Goal: Task Accomplishment & Management: Use online tool/utility

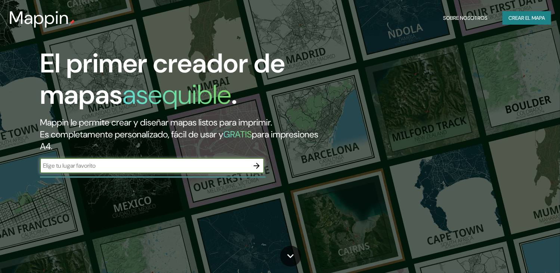
click at [519, 24] on button "Crear el mapa" at bounding box center [526, 18] width 49 height 14
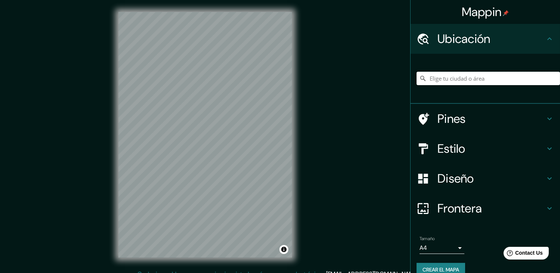
click at [430, 82] on input "Elige tu ciudad o área" at bounding box center [487, 78] width 143 height 13
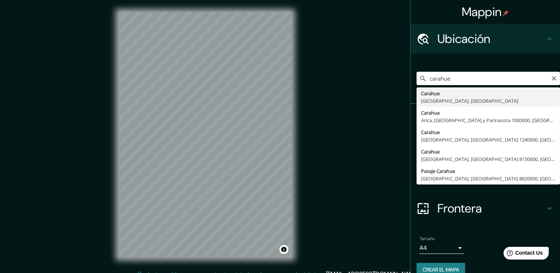
type input "Carahue, [GEOGRAPHIC_DATA], [GEOGRAPHIC_DATA]"
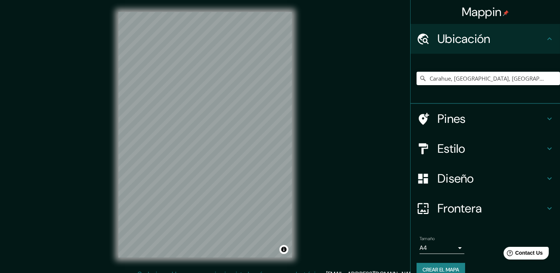
click at [301, 203] on div "© Mapbox © OpenStreetMap Improve this map" at bounding box center [204, 135] width 197 height 270
click at [311, 171] on div "Mappin Ubicación Carahue, [GEOGRAPHIC_DATA], [GEOGRAPHIC_DATA] Pines Estilo Dis…" at bounding box center [280, 140] width 560 height 281
click at [312, 166] on div "Mappin Ubicación Carahue, [GEOGRAPHIC_DATA], [GEOGRAPHIC_DATA] Pines Estilo Dis…" at bounding box center [280, 140] width 560 height 281
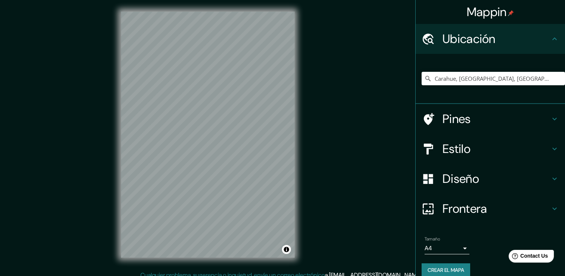
scroll to position [8, 0]
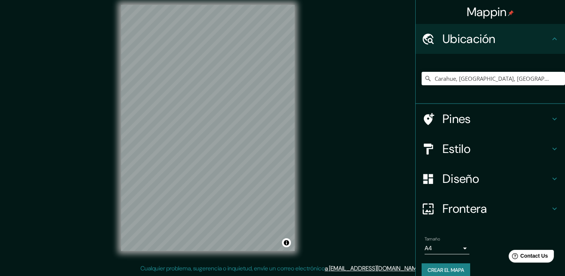
click at [309, 124] on div "Mappin Ubicación Carahue, [GEOGRAPHIC_DATA], [GEOGRAPHIC_DATA] Pines Estilo Dis…" at bounding box center [282, 134] width 565 height 284
click at [102, 137] on div "Mappin Ubicación Carahue, [GEOGRAPHIC_DATA], [GEOGRAPHIC_DATA] Pines Estilo Dis…" at bounding box center [282, 134] width 565 height 284
